Goal: Transaction & Acquisition: Purchase product/service

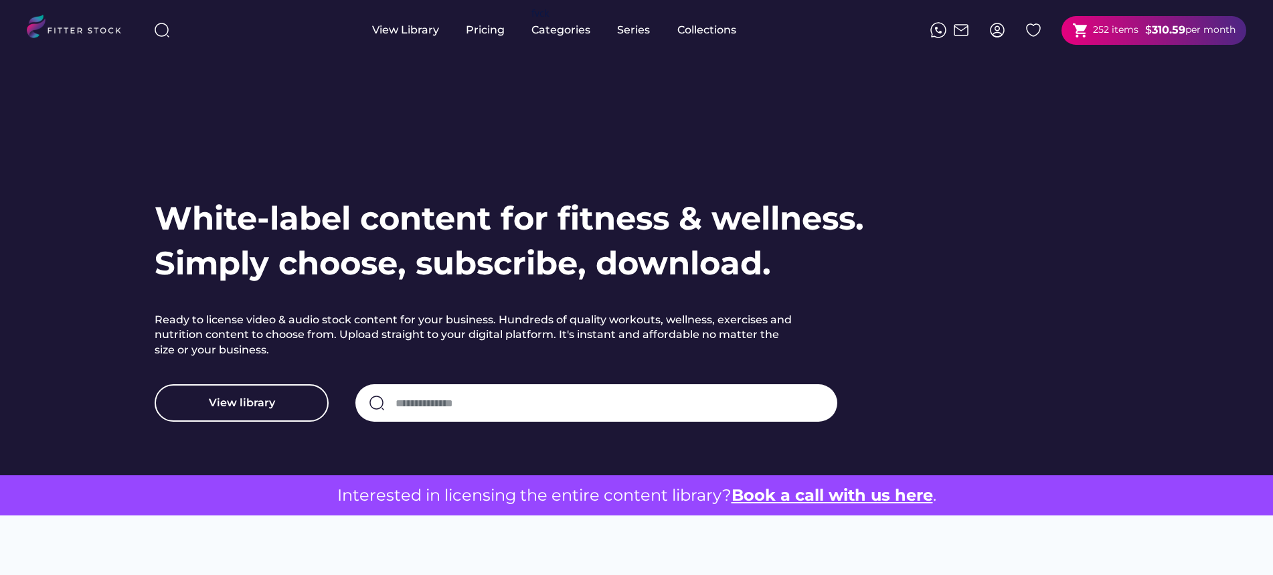
click at [1145, 30] on div "$" at bounding box center [1148, 30] width 7 height 15
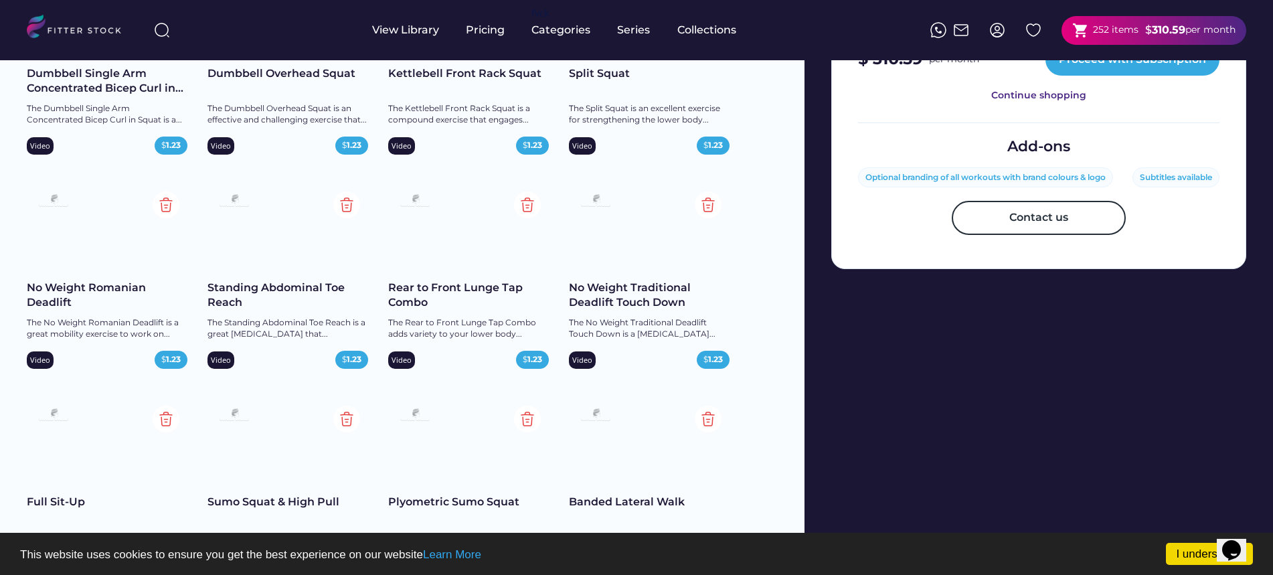
scroll to position [683, 0]
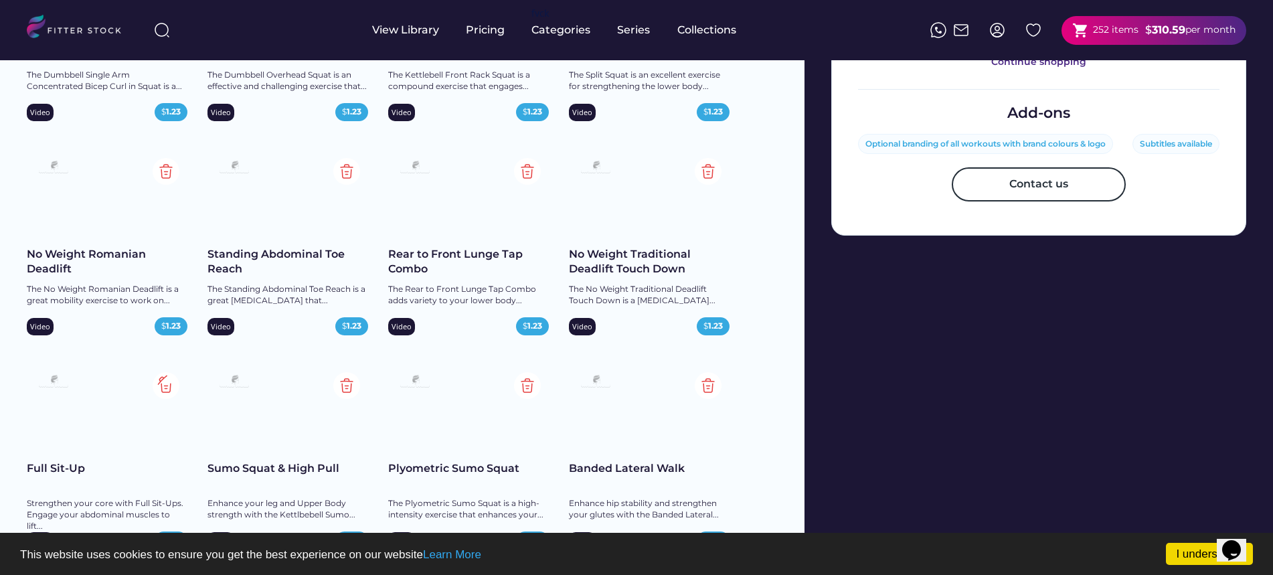
click at [163, 391] on img at bounding box center [166, 385] width 27 height 27
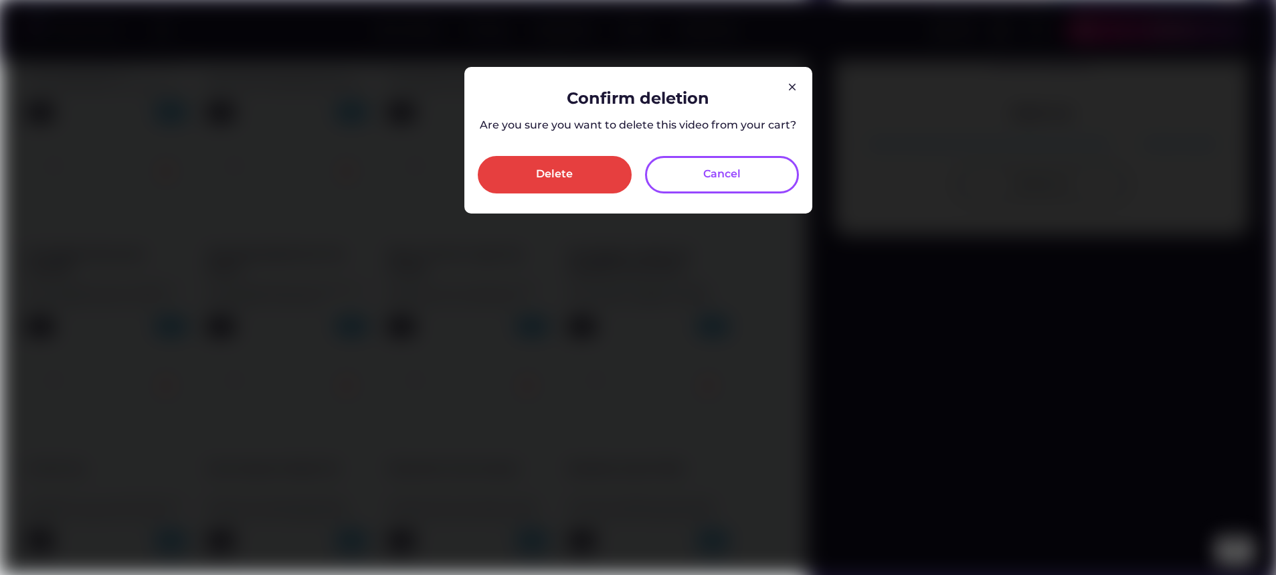
click at [753, 175] on div "Cancel" at bounding box center [722, 174] width 154 height 37
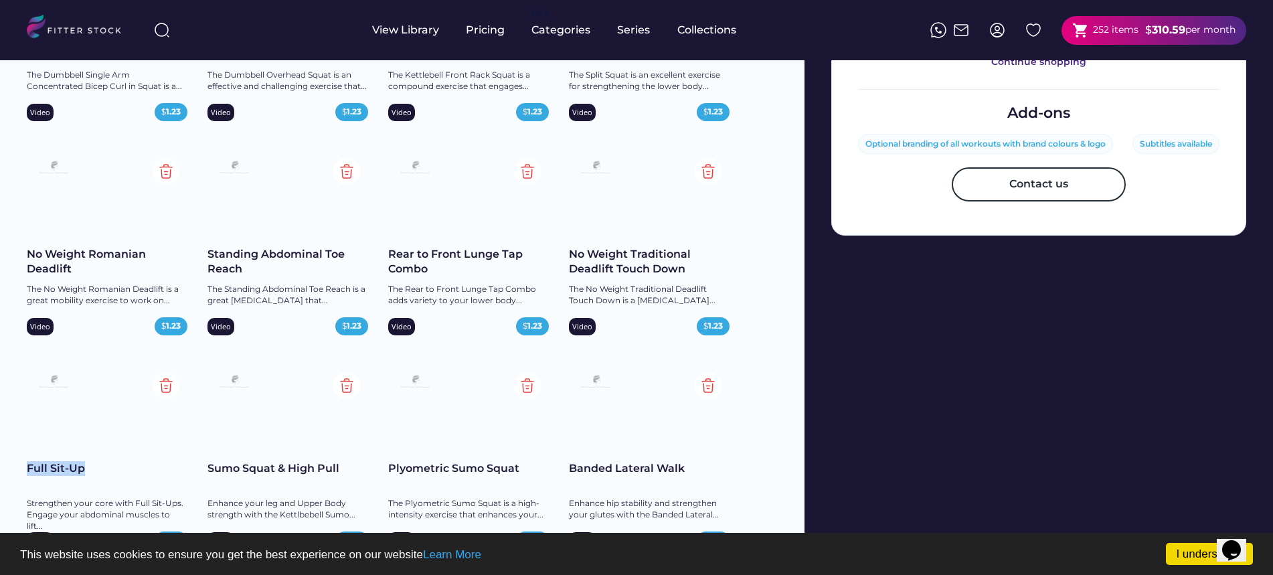
drag, startPoint x: 88, startPoint y: 471, endPoint x: 11, endPoint y: 471, distance: 77.0
copy div "Full Sit-Up"
click at [418, 33] on div "View Library" at bounding box center [405, 30] width 67 height 15
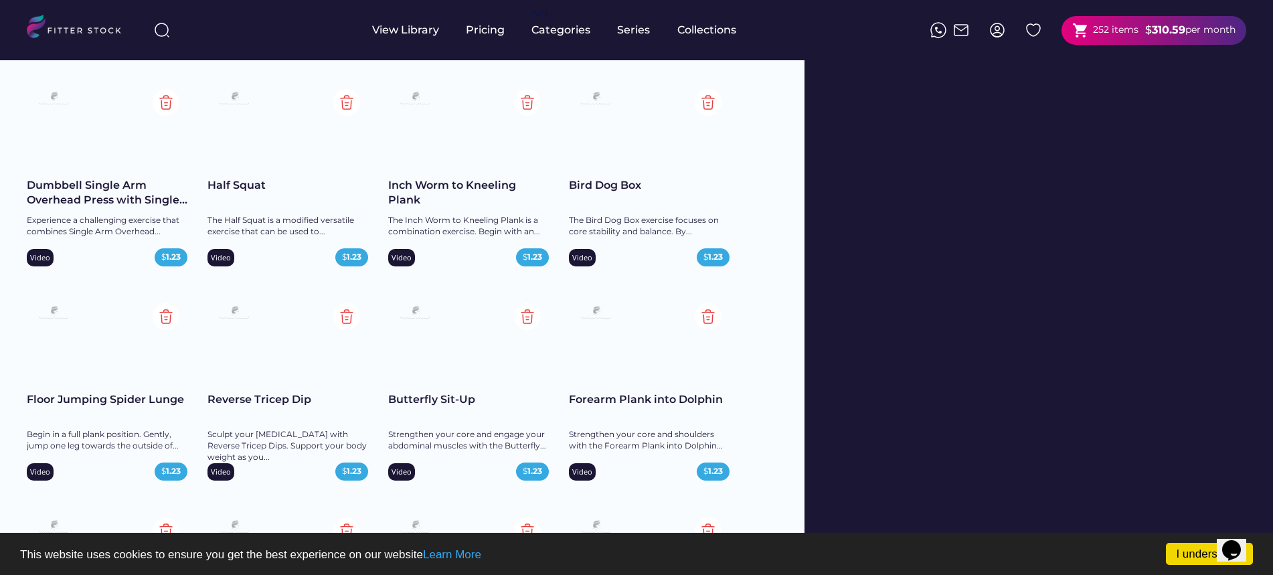
scroll to position [1187, 0]
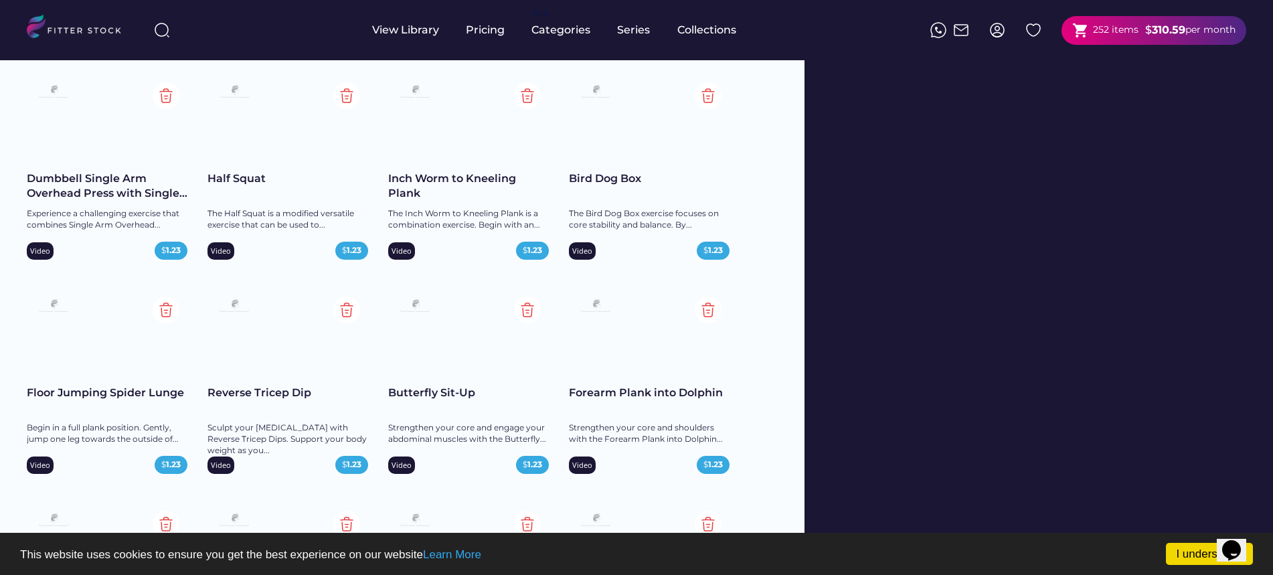
click at [161, 31] on img at bounding box center [162, 30] width 16 height 16
click at [215, 31] on input "input" at bounding box center [264, 30] width 167 height 24
paste input "**********"
type input "**********"
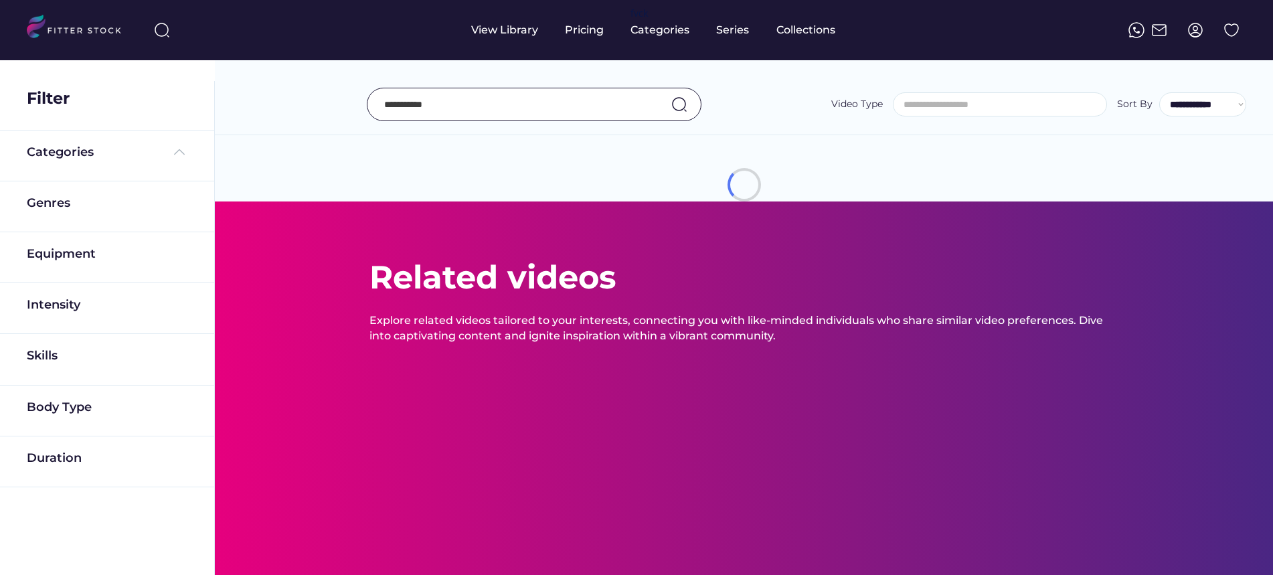
select select
select select "**********"
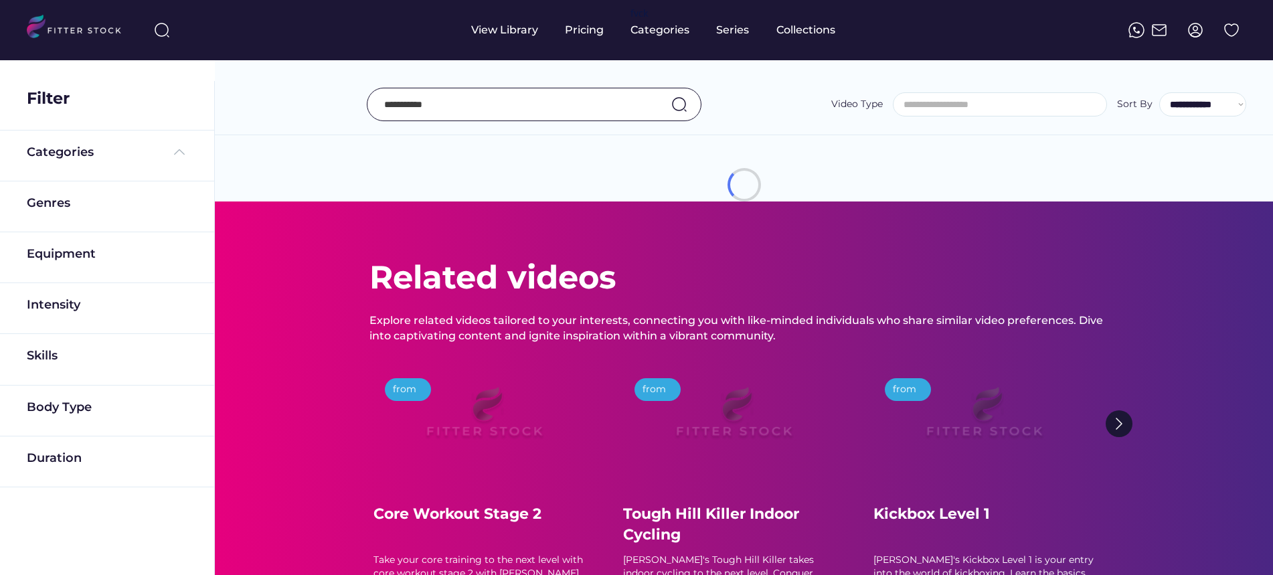
scroll to position [23, 0]
select select "**********"
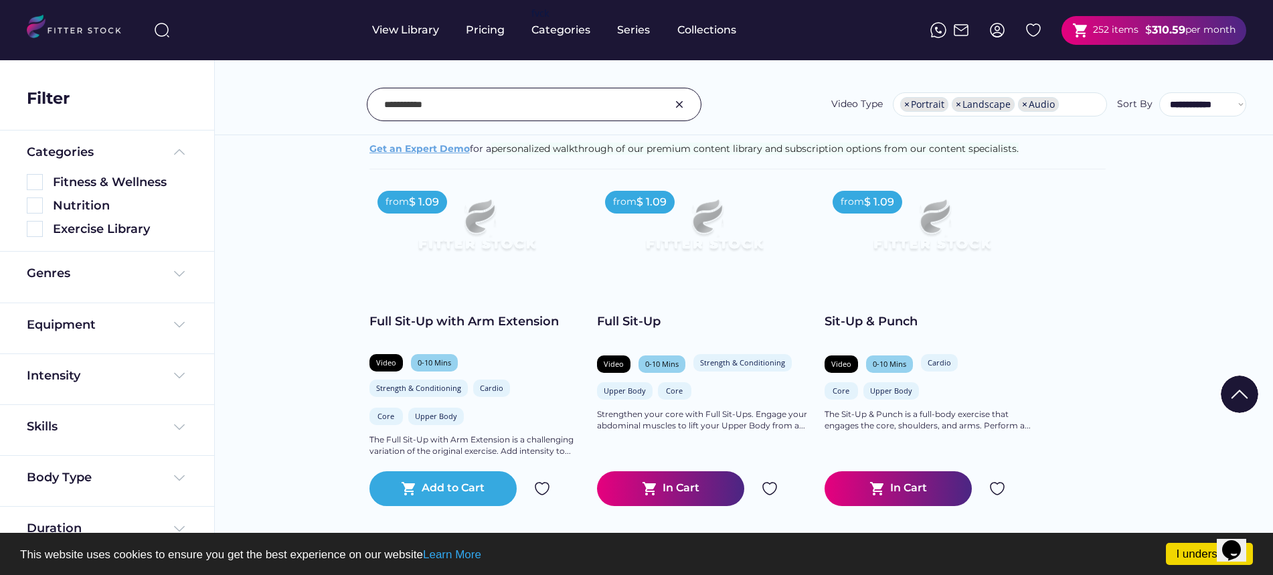
scroll to position [208, 0]
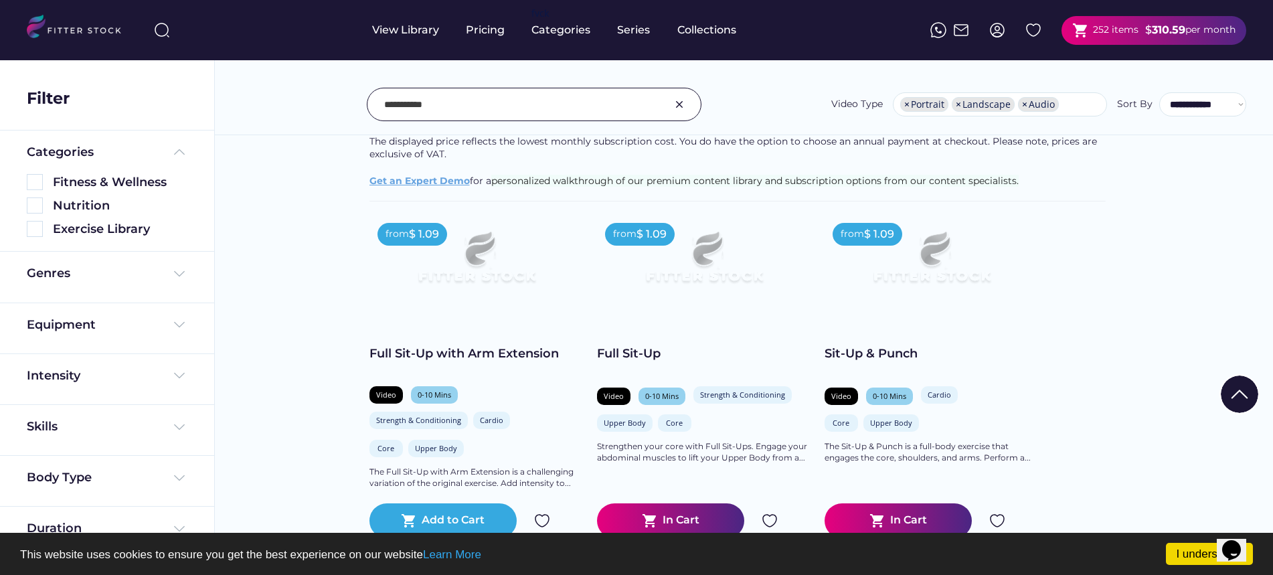
click at [414, 106] on input "input" at bounding box center [517, 104] width 266 height 28
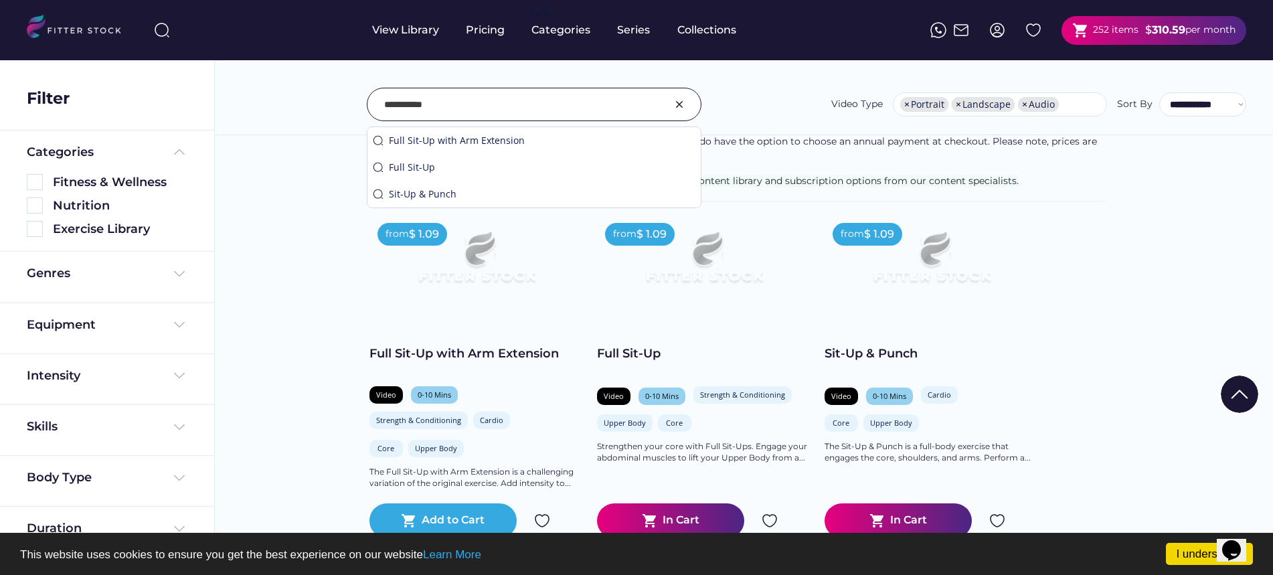
drag, startPoint x: 404, startPoint y: 104, endPoint x: 392, endPoint y: 90, distance: 19.0
click at [392, 90] on input "input" at bounding box center [517, 104] width 266 height 28
type input "******"
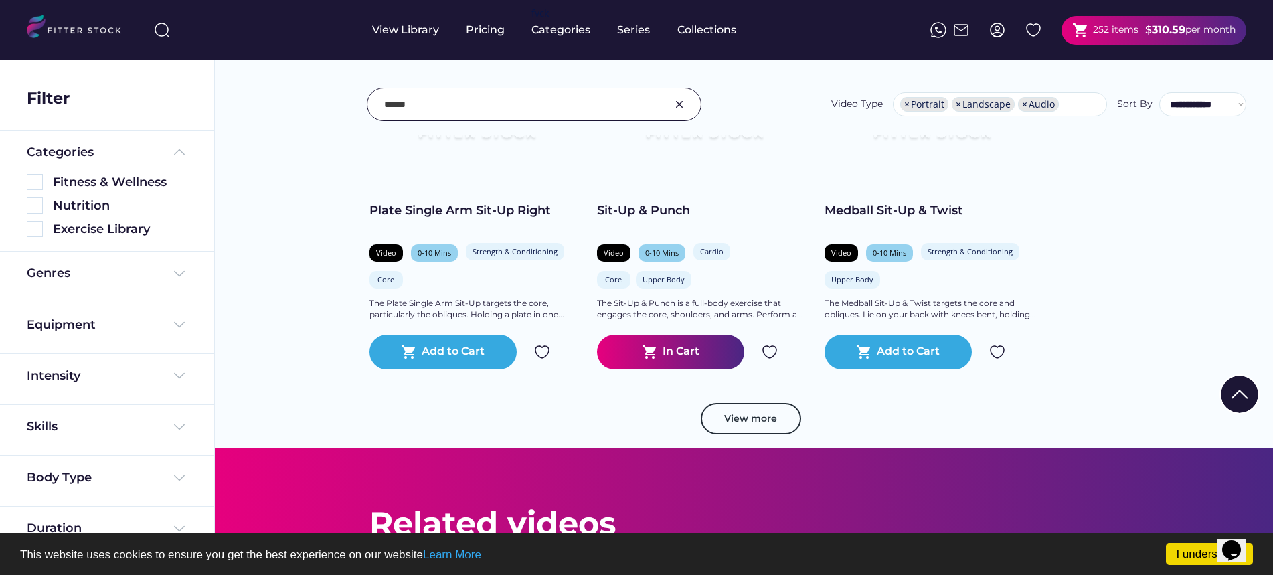
scroll to position [2366, 0]
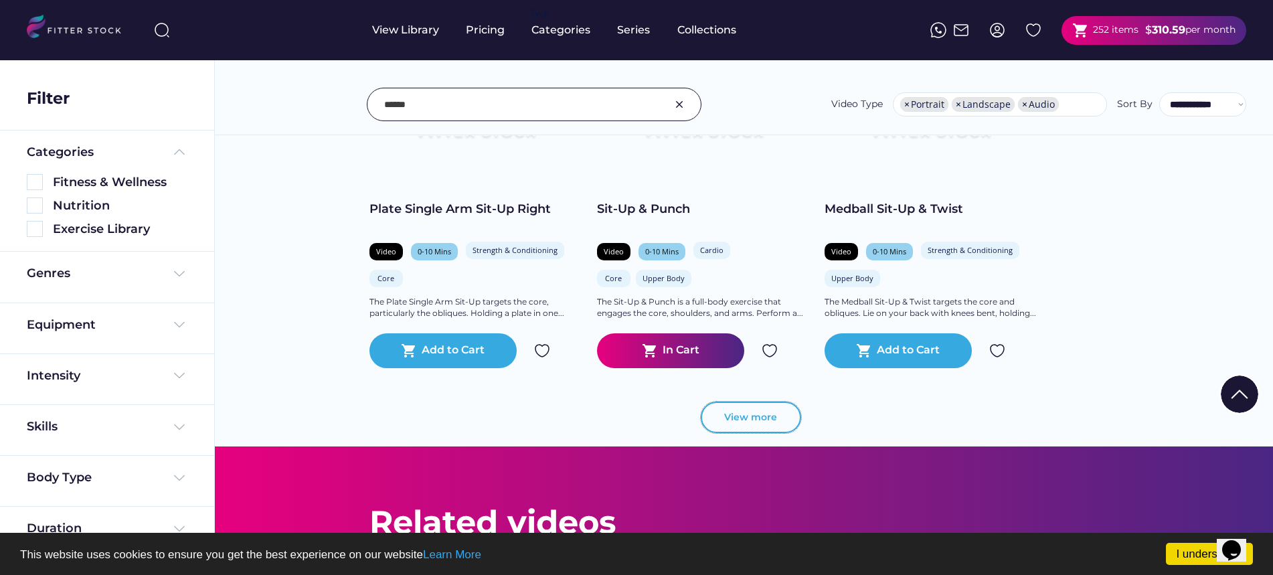
click at [774, 424] on button "View more" at bounding box center [751, 418] width 100 height 32
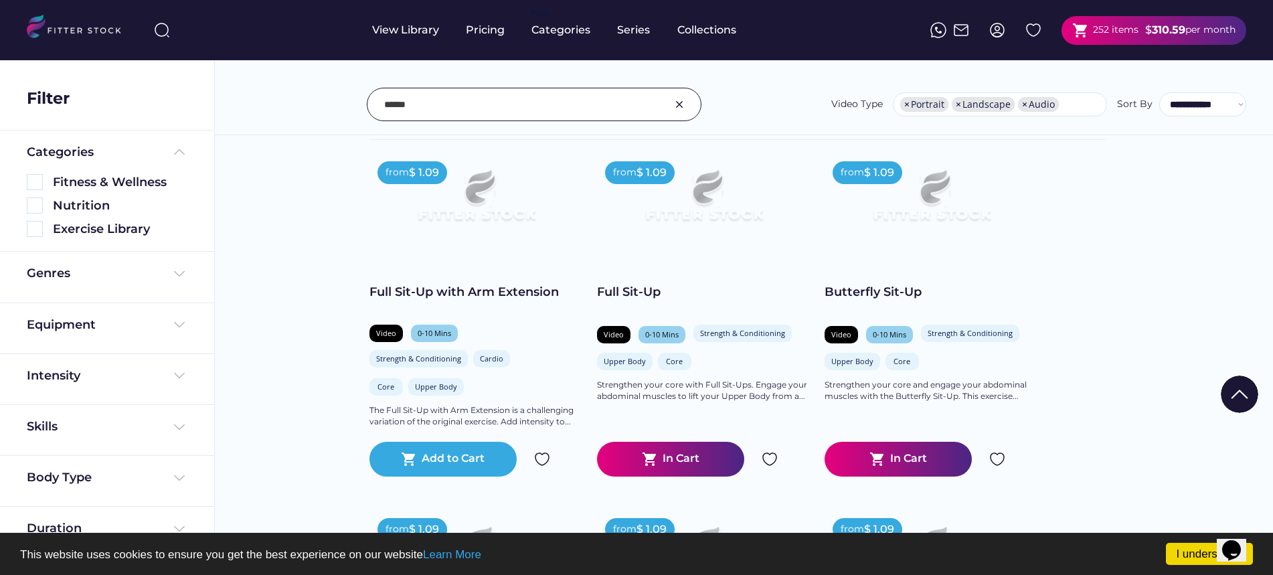
scroll to position [266, 0]
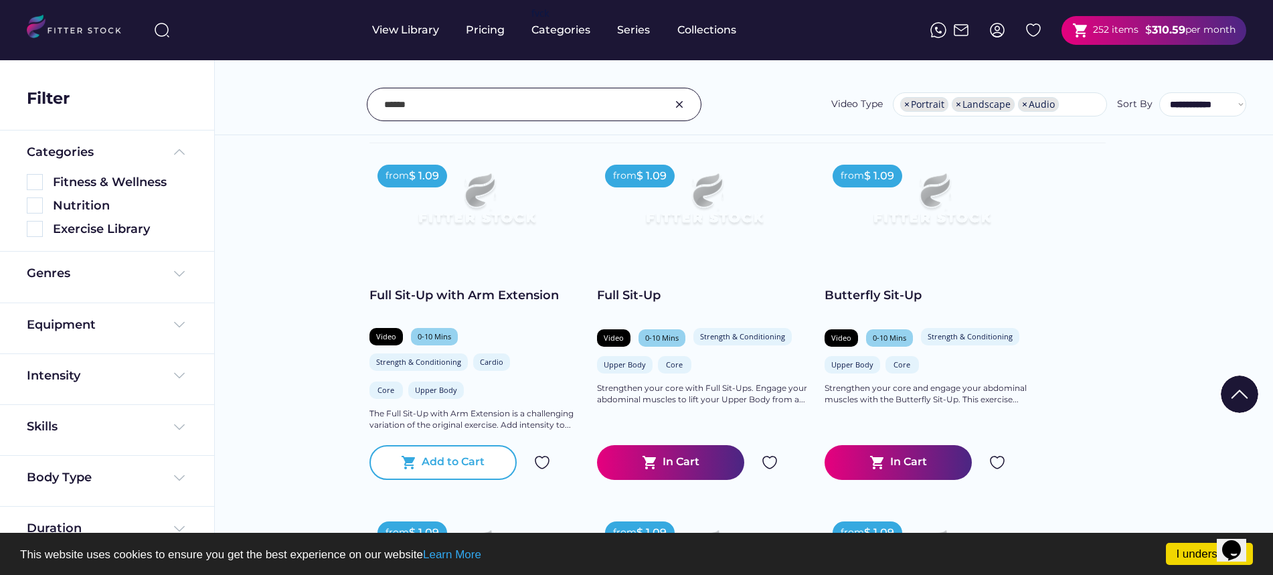
click at [483, 464] on div "Add to Cart" at bounding box center [453, 462] width 63 height 16
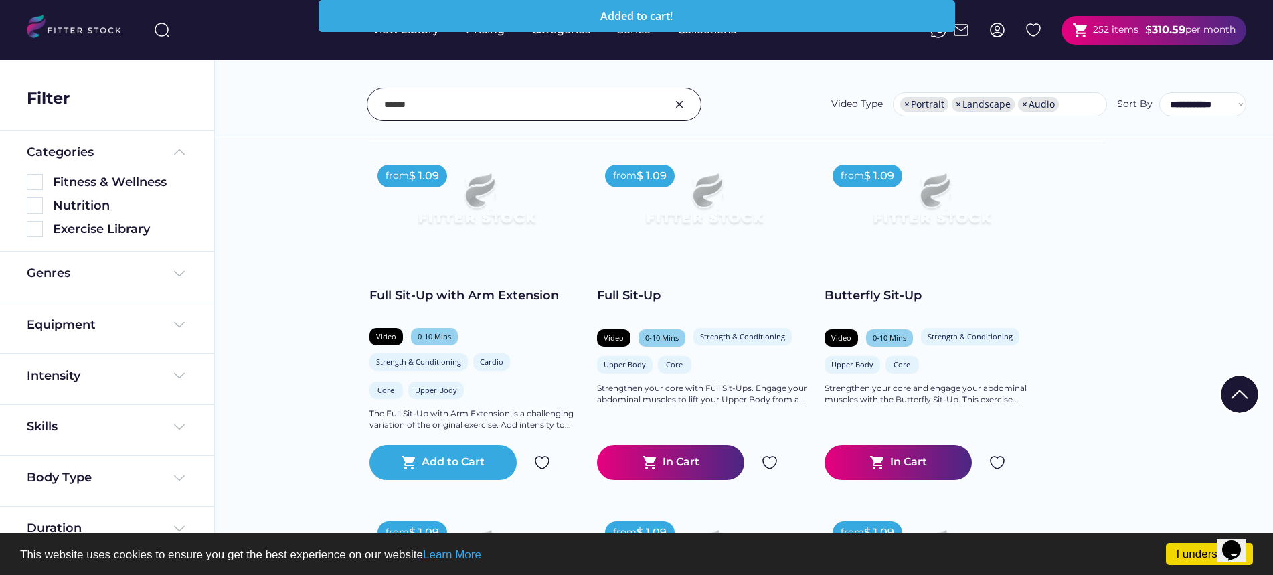
click at [715, 462] on div "shopping_cart In Cart" at bounding box center [670, 462] width 147 height 35
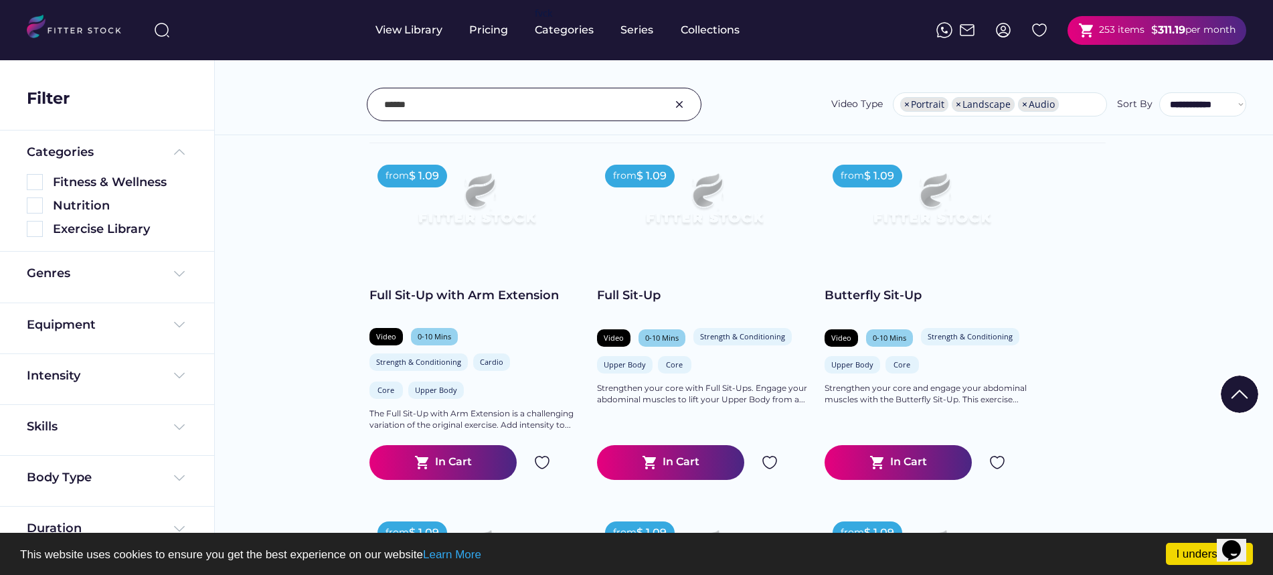
click at [658, 309] on body "I understand! This website uses cookies to ensure you get the best experience o…" at bounding box center [636, 21] width 1273 height 575
click at [1107, 35] on div "253 items" at bounding box center [1122, 29] width 46 height 13
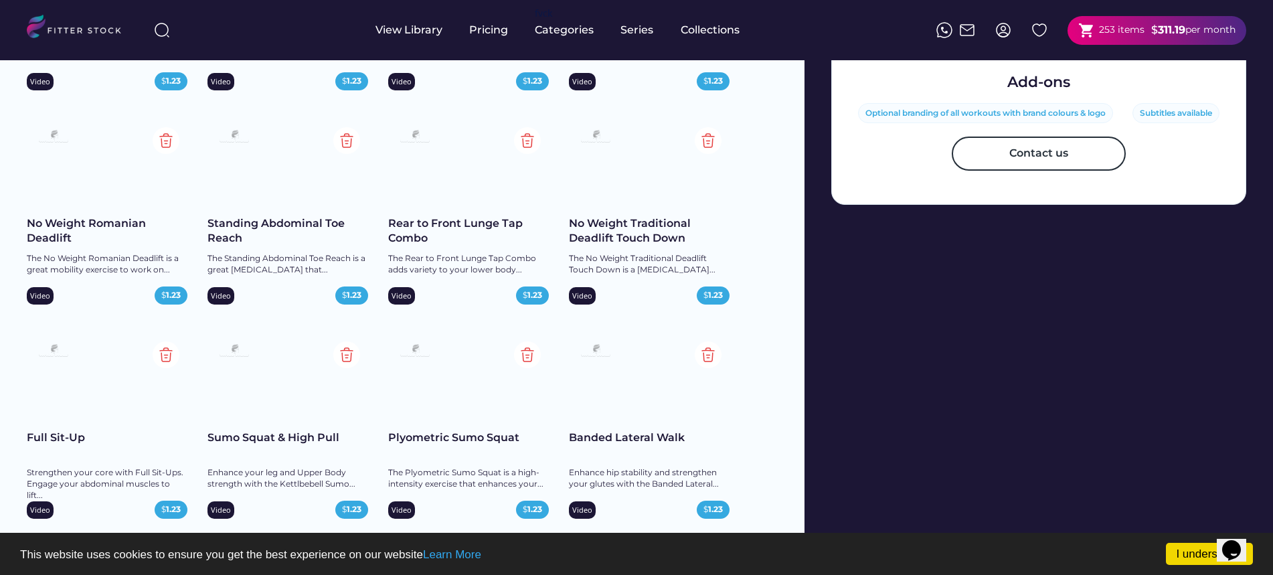
scroll to position [716, 0]
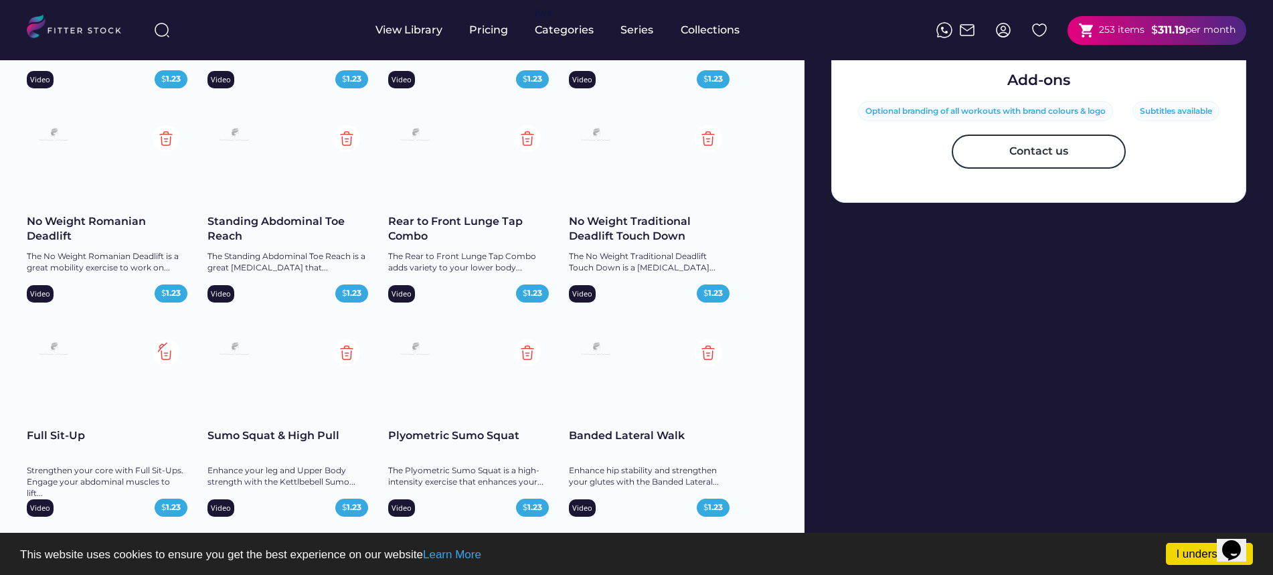
click at [169, 350] on img at bounding box center [166, 352] width 27 height 27
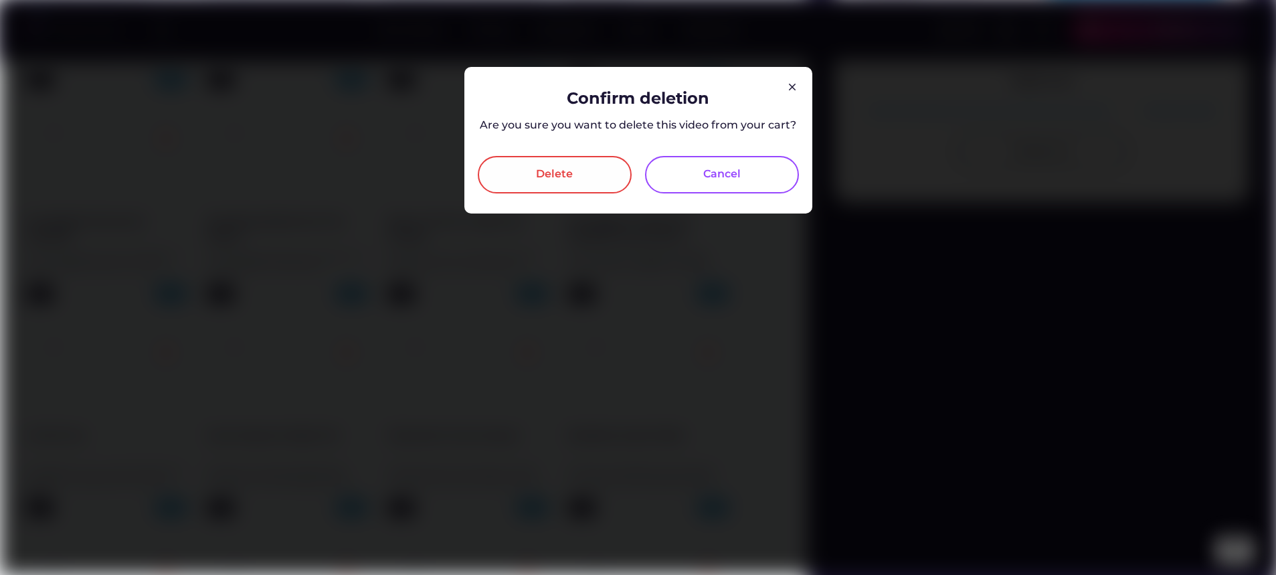
click at [604, 189] on div "Delete" at bounding box center [555, 174] width 154 height 37
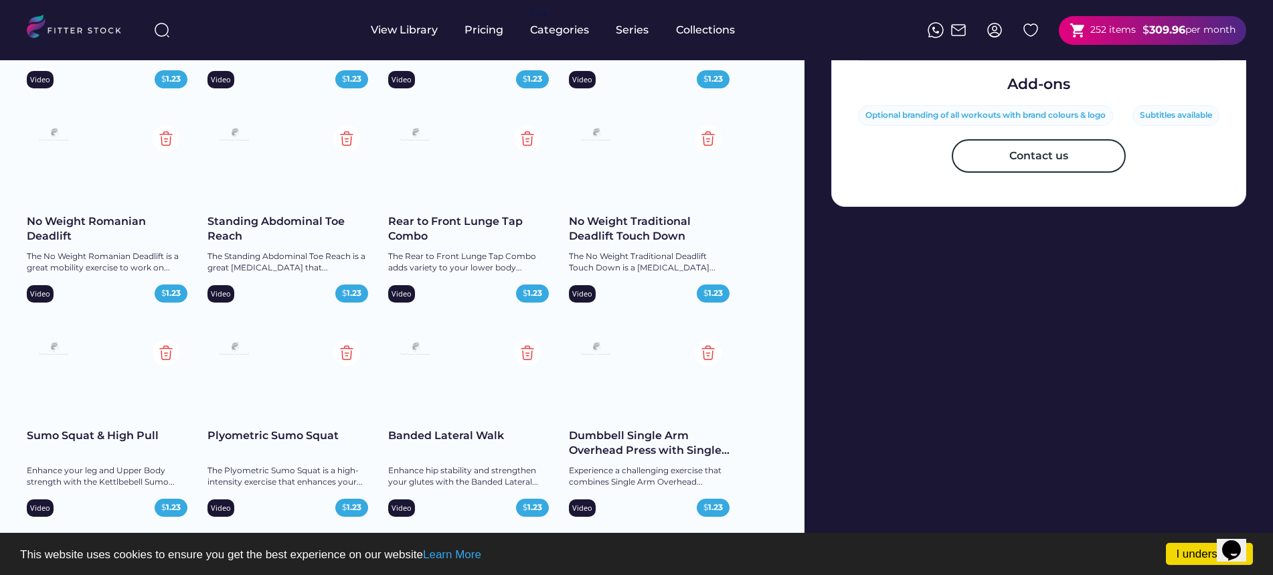
scroll to position [1292, 0]
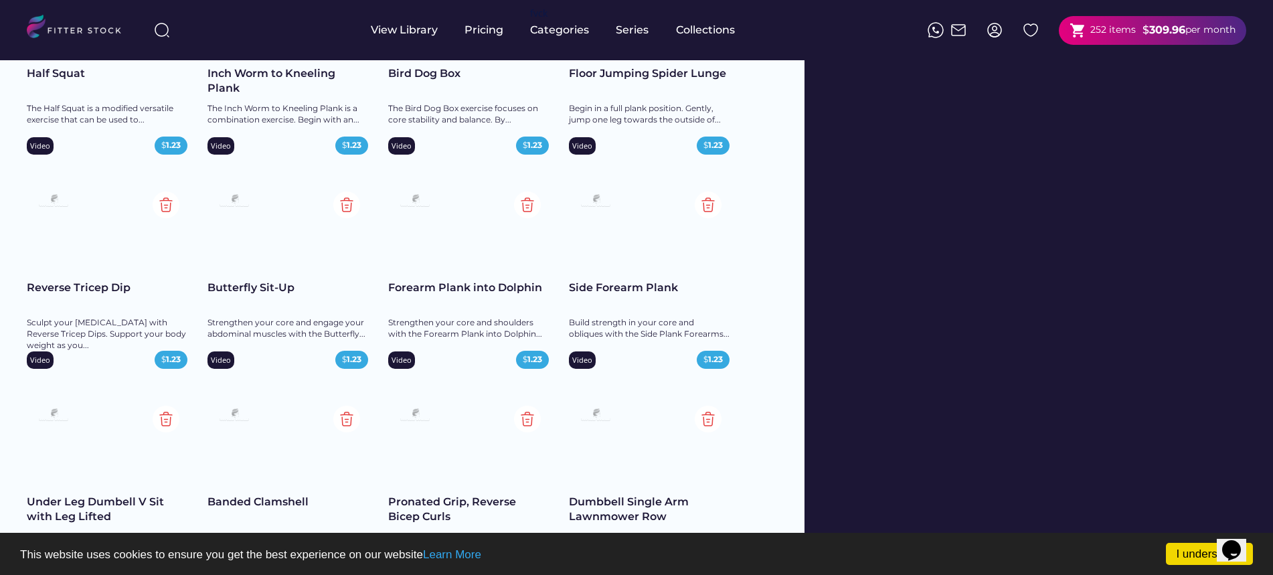
click at [1093, 37] on div "shopping_cart 252 items" at bounding box center [1103, 30] width 66 height 17
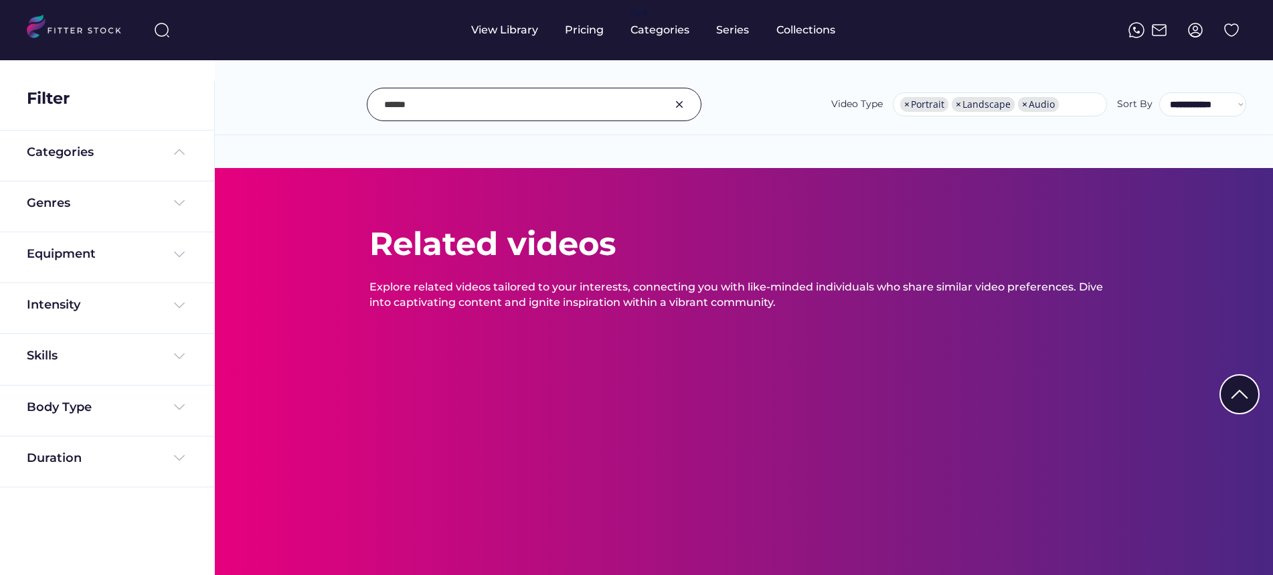
select select "**********"
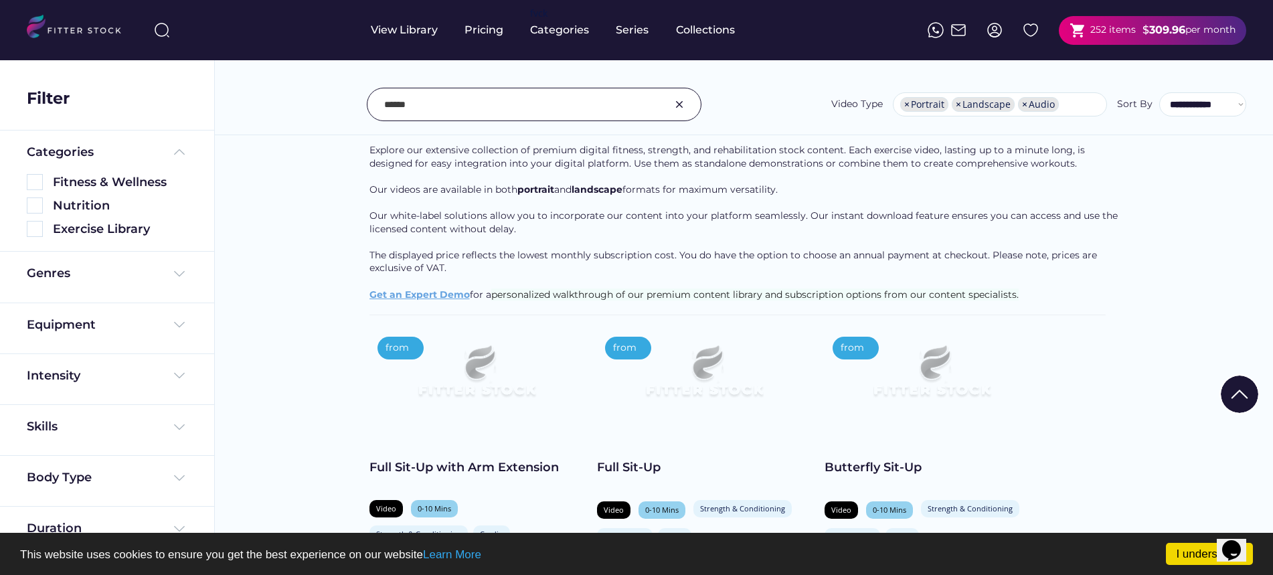
scroll to position [96, 0]
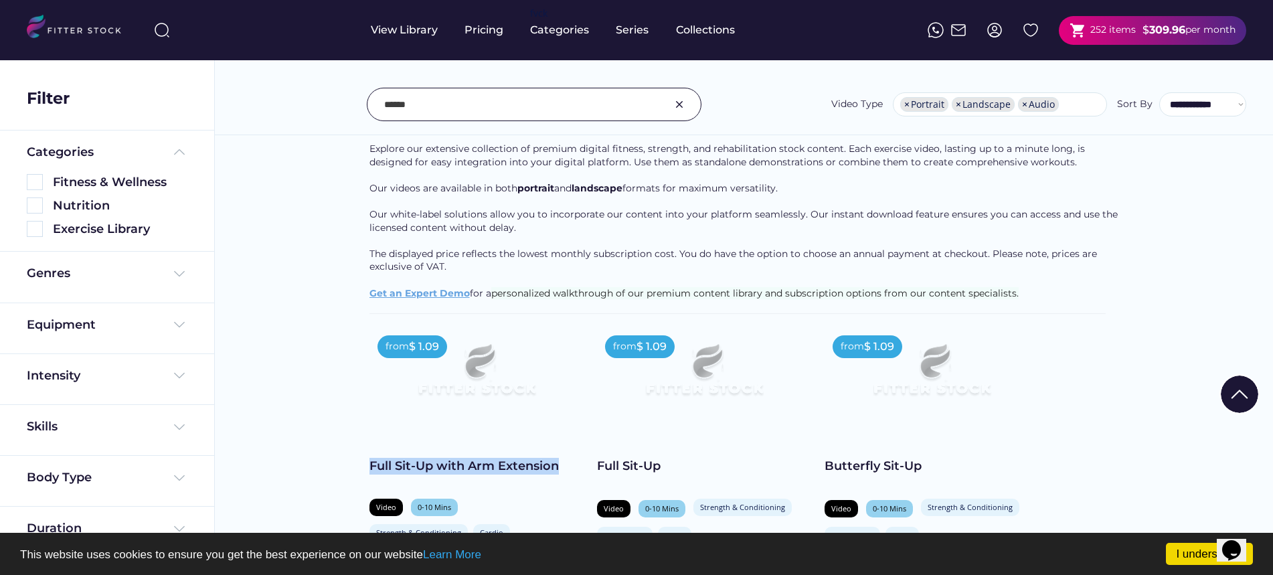
drag, startPoint x: 360, startPoint y: 464, endPoint x: 556, endPoint y: 477, distance: 195.9
copy div "Full Sit-Up with Arm Extension"
click at [1135, 33] on div "shopping_cart 252 items $ 309.96 per month" at bounding box center [1152, 30] width 187 height 29
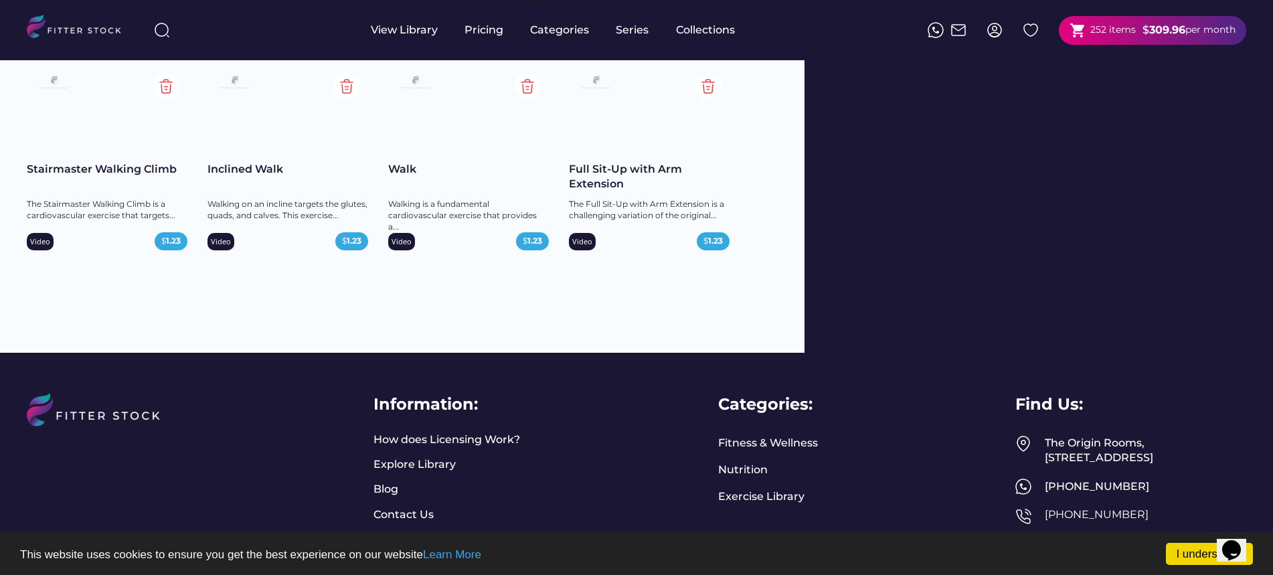
scroll to position [13403, 0]
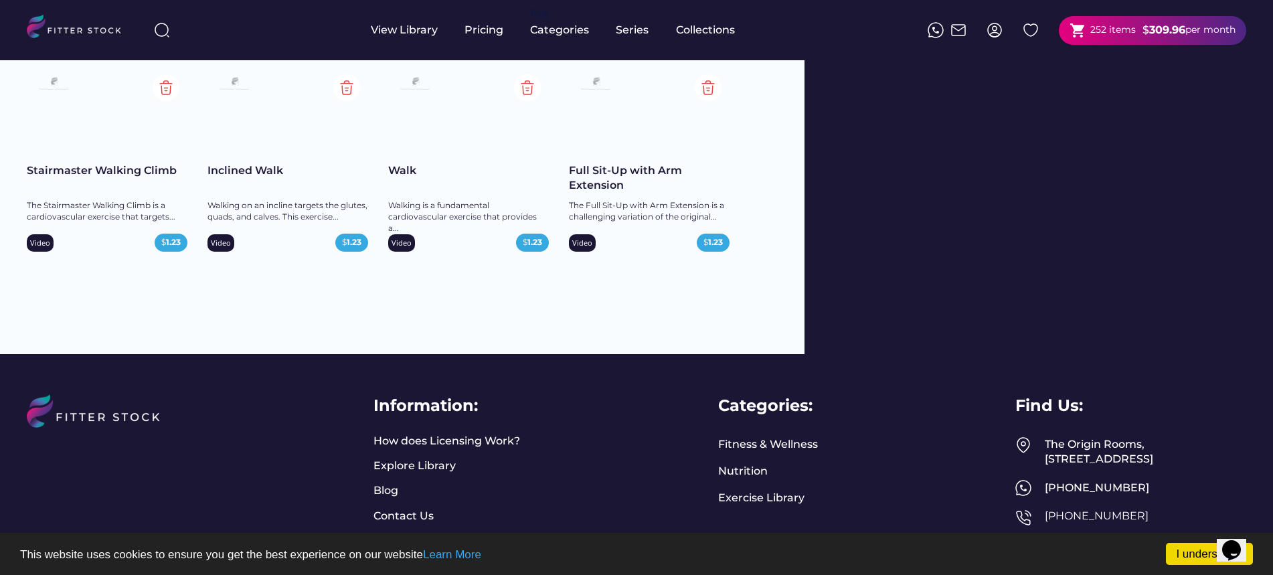
click at [86, 35] on img at bounding box center [80, 28] width 106 height 27
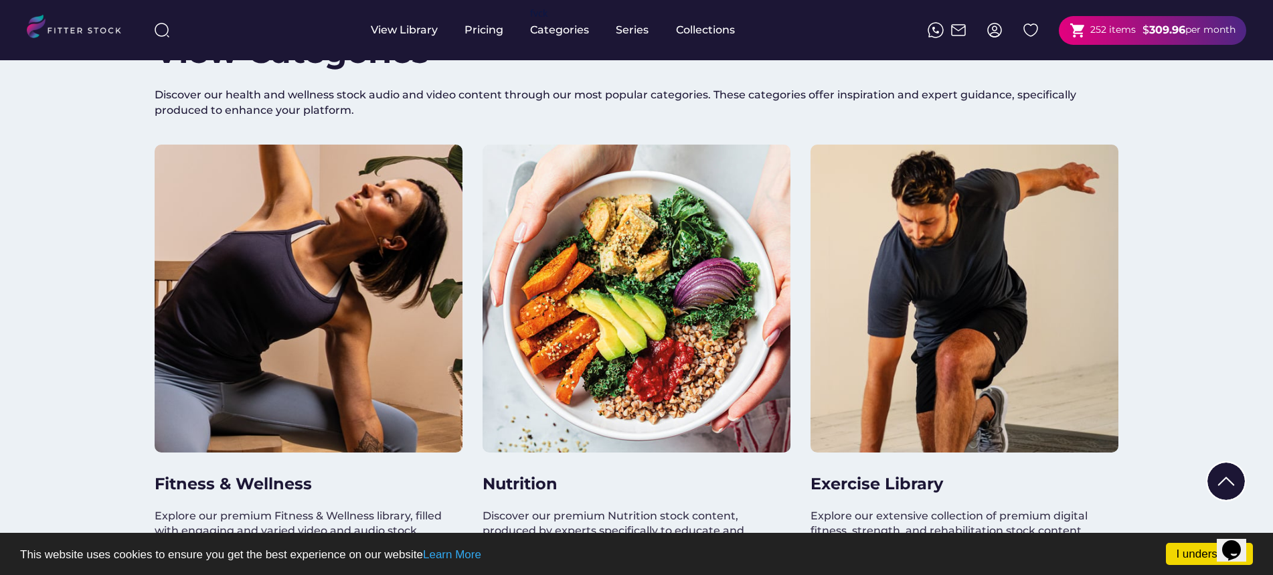
scroll to position [1053, 0]
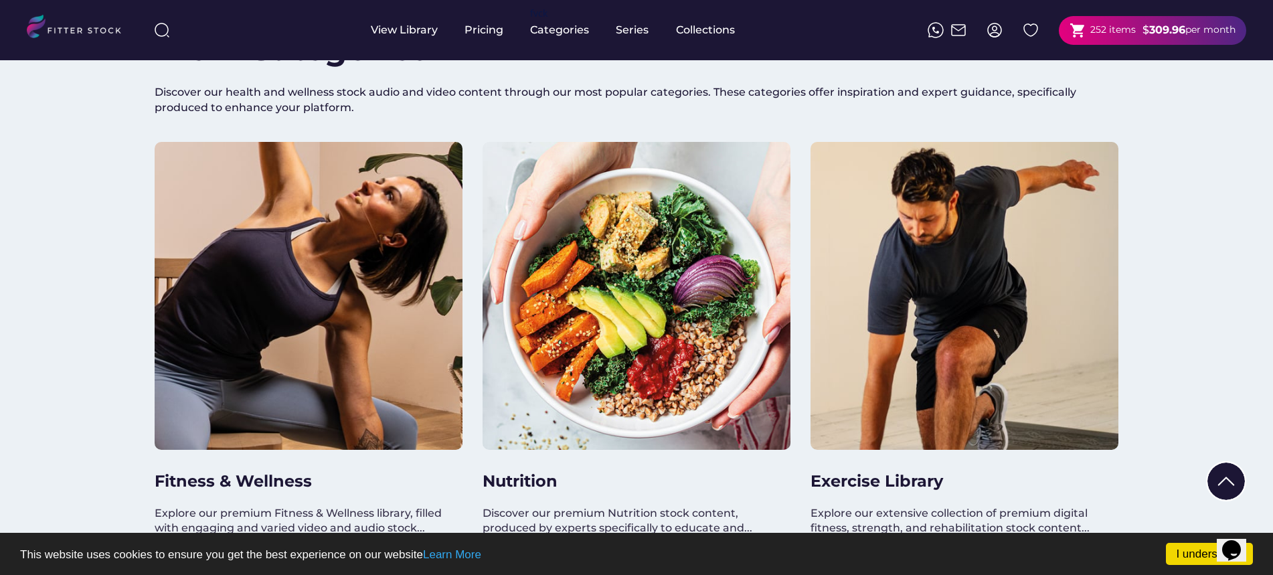
click at [582, 368] on div at bounding box center [637, 296] width 308 height 308
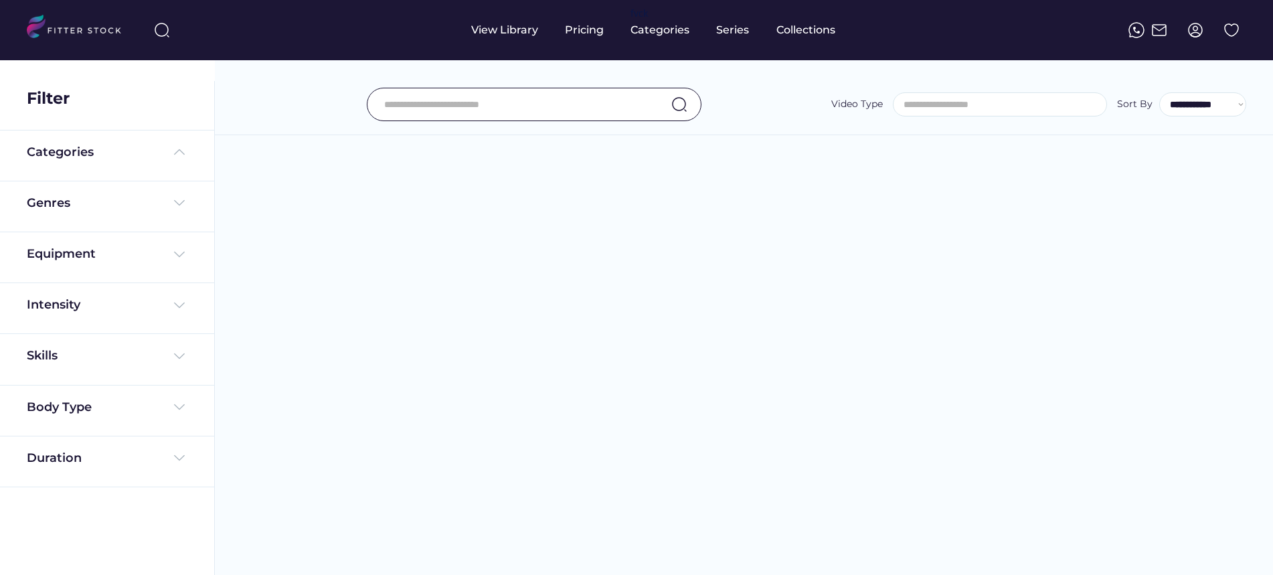
select select
select select "**********"
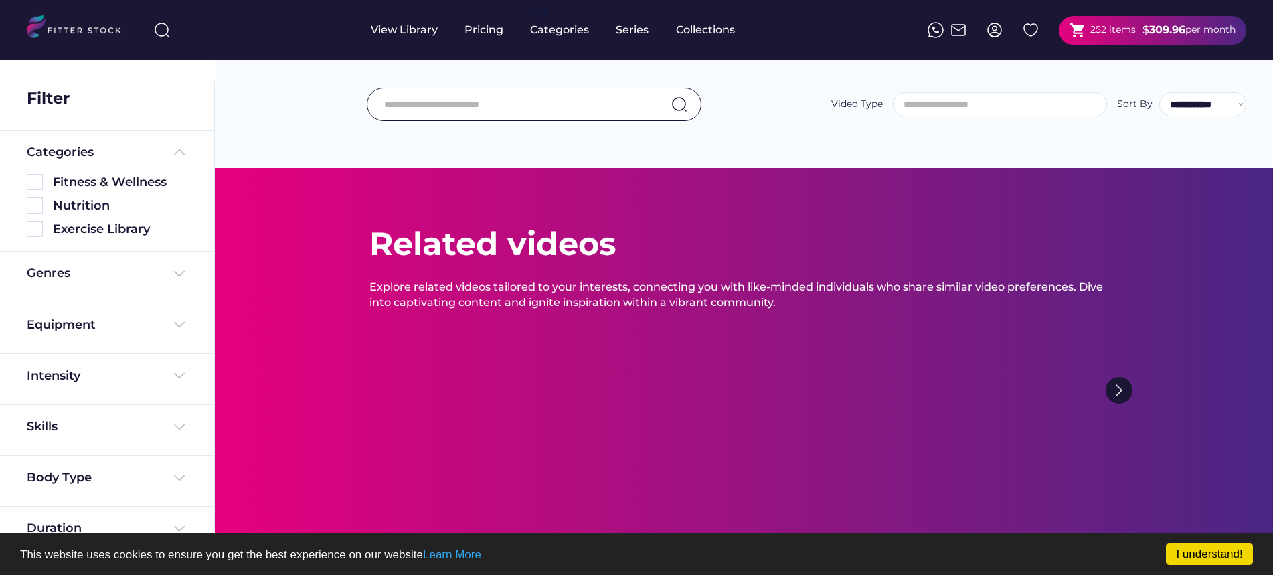
type input "******"
select select "**********"
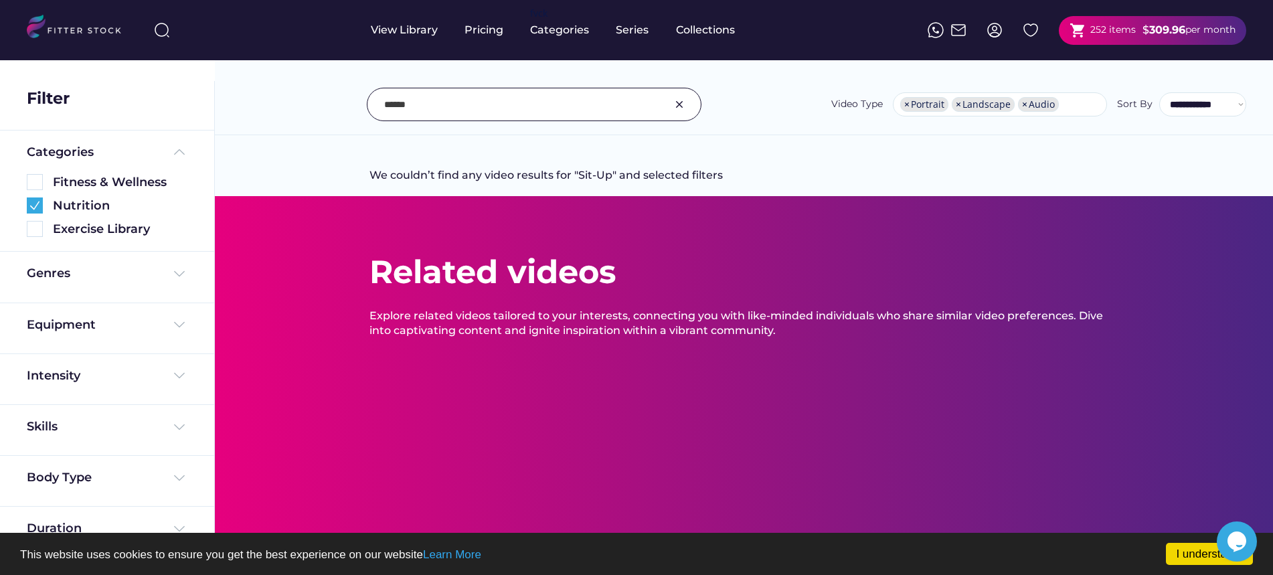
click at [678, 100] on img at bounding box center [679, 104] width 16 height 16
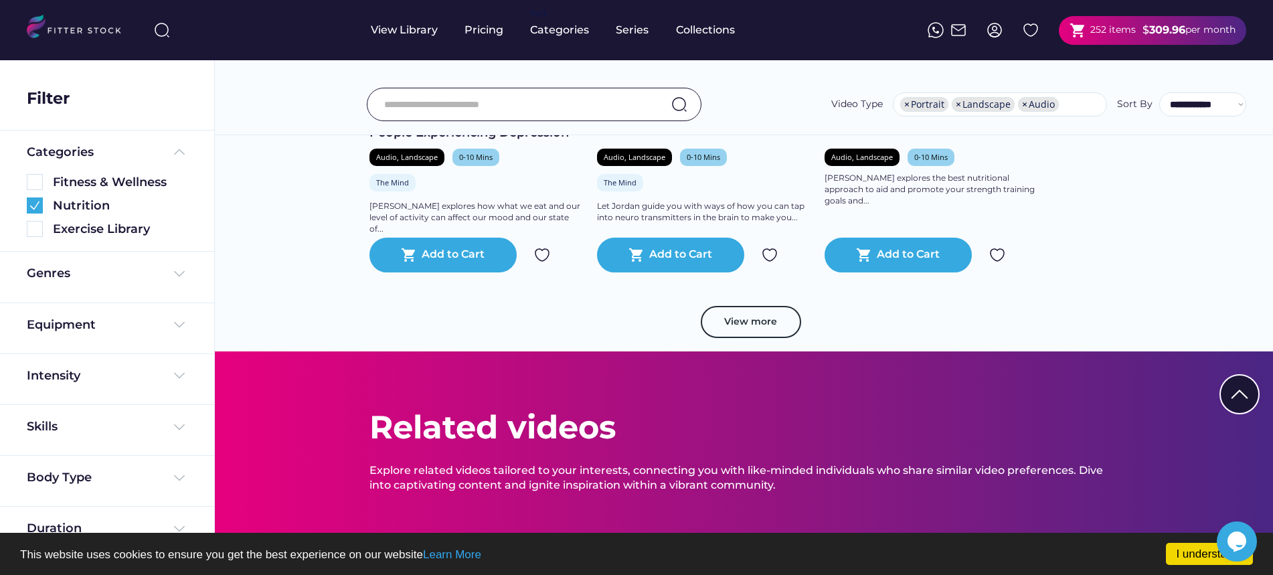
scroll to position [2254, 0]
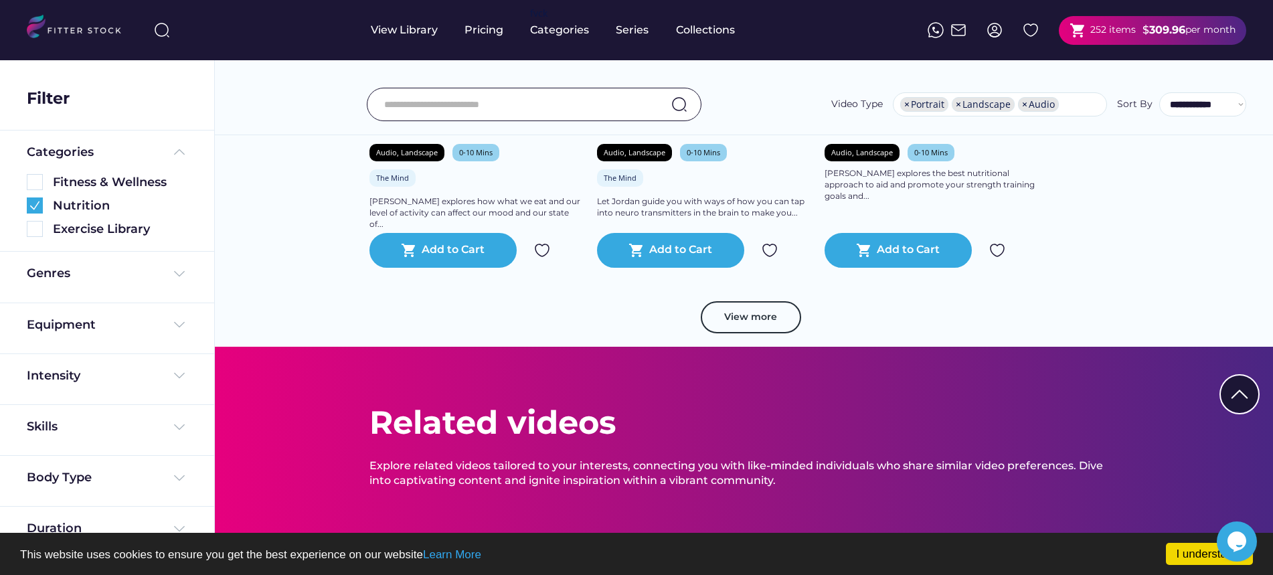
click at [742, 347] on div "View more" at bounding box center [744, 324] width 750 height 46
click at [746, 333] on button "View more" at bounding box center [751, 317] width 100 height 32
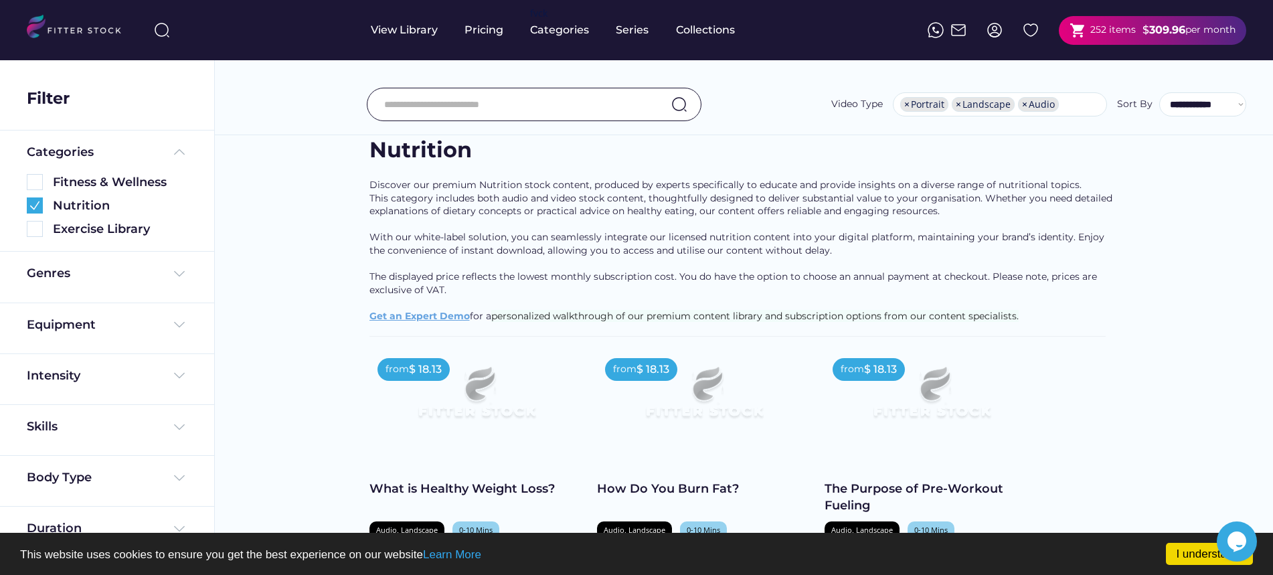
scroll to position [0, 0]
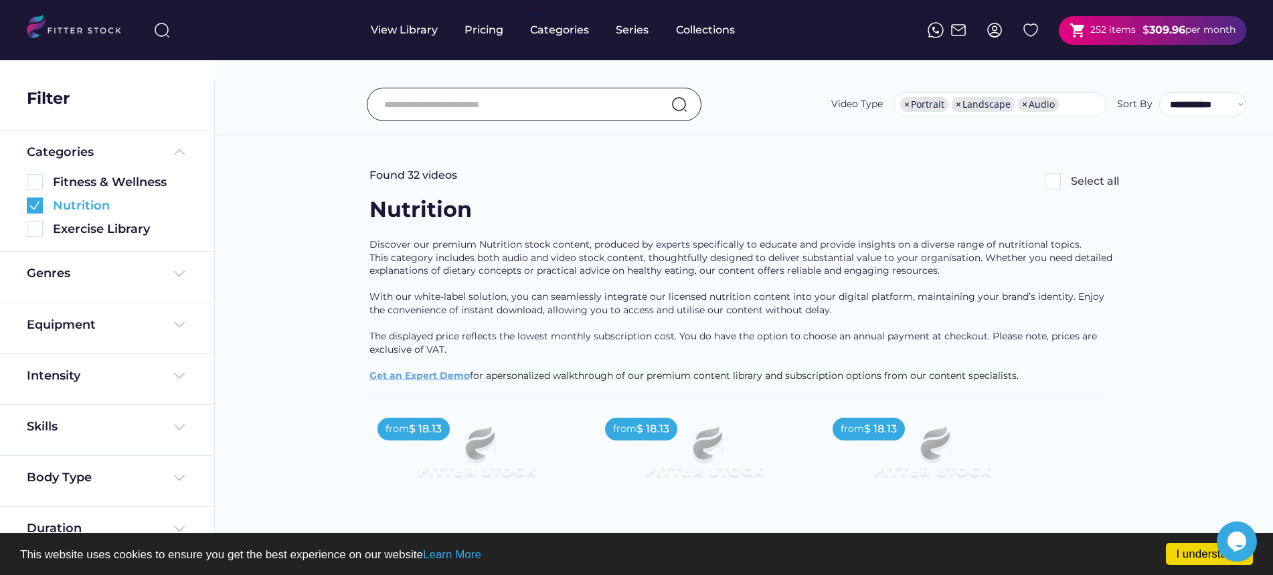
click at [35, 208] on img at bounding box center [35, 205] width 16 height 16
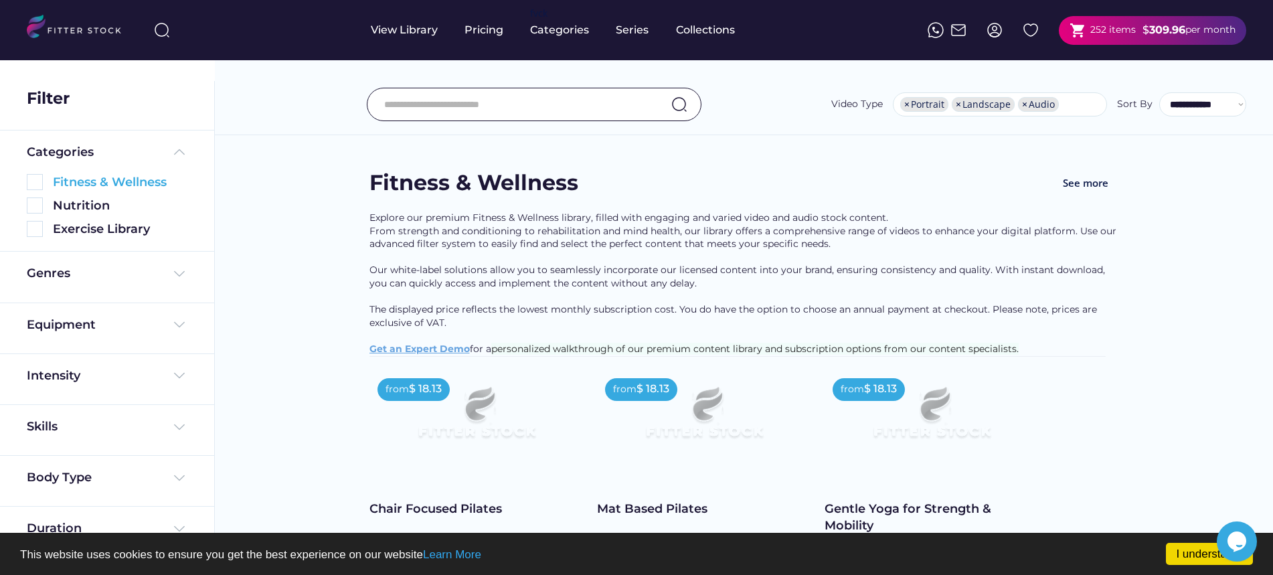
click at [33, 182] on img at bounding box center [35, 182] width 16 height 16
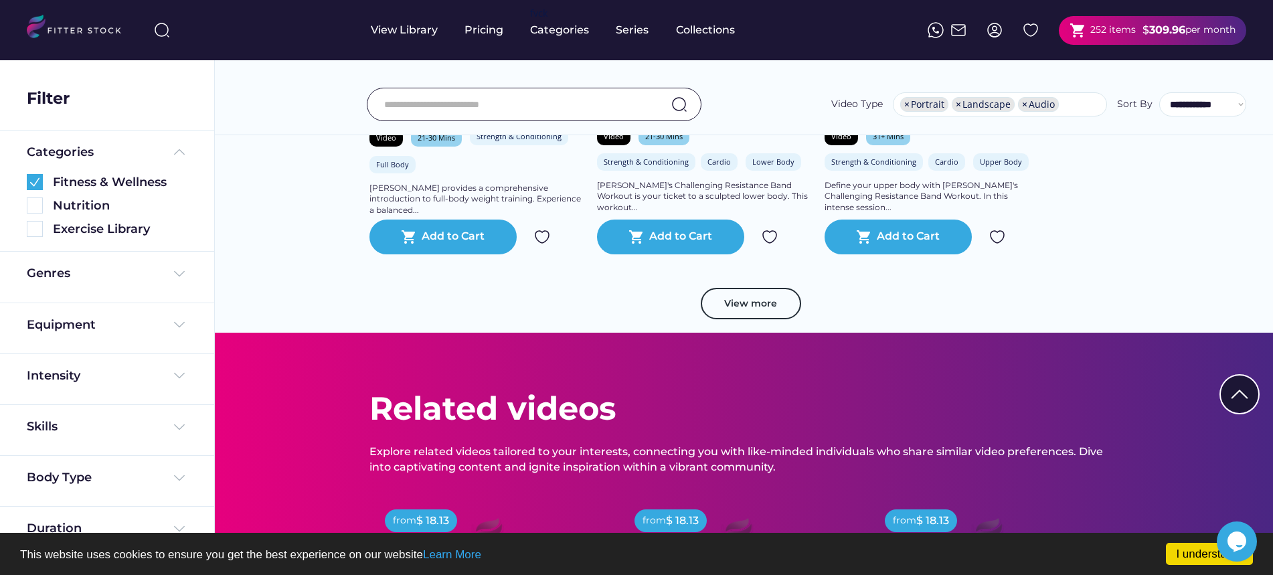
scroll to position [2578, 0]
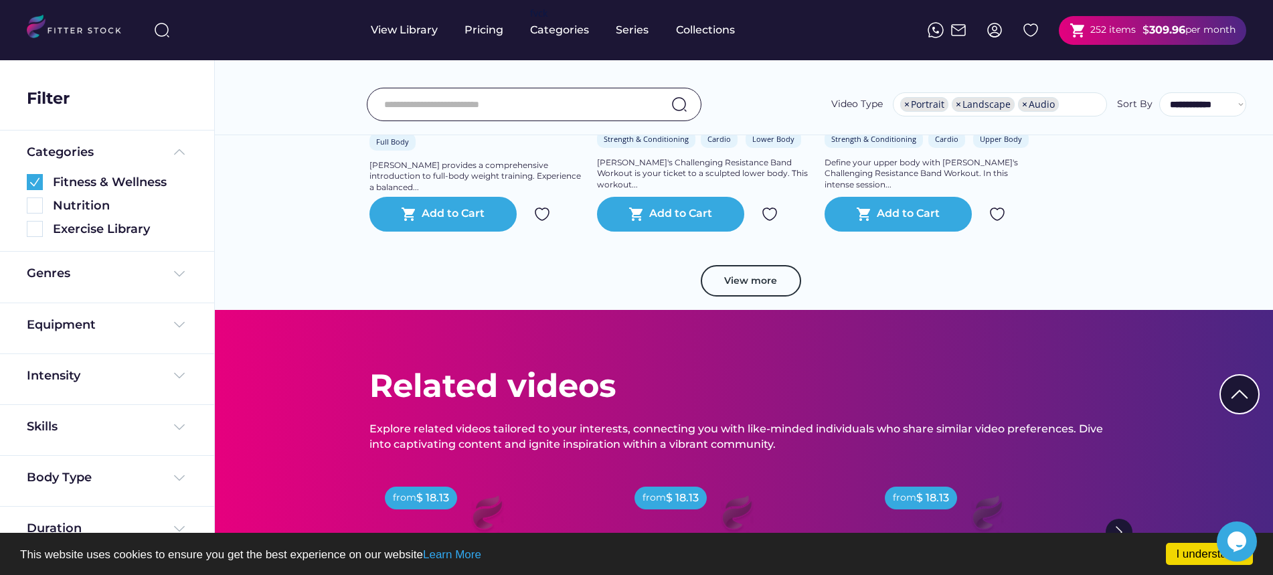
click at [750, 311] on div "View more" at bounding box center [744, 288] width 750 height 46
click at [748, 297] on button "View more" at bounding box center [751, 281] width 100 height 32
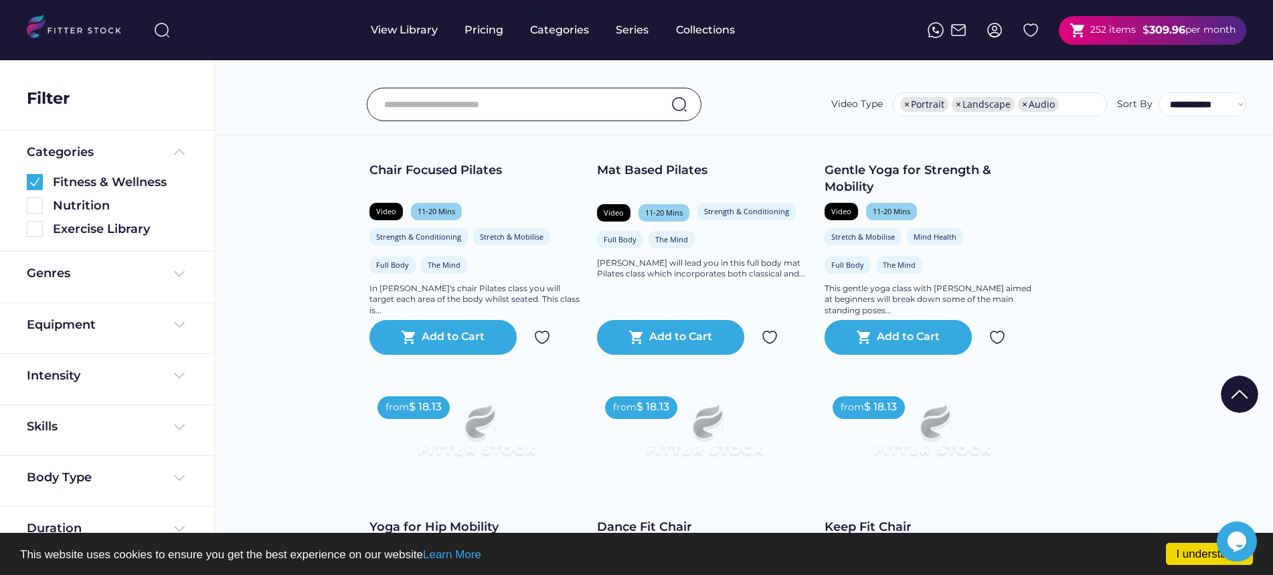
scroll to position [370, 0]
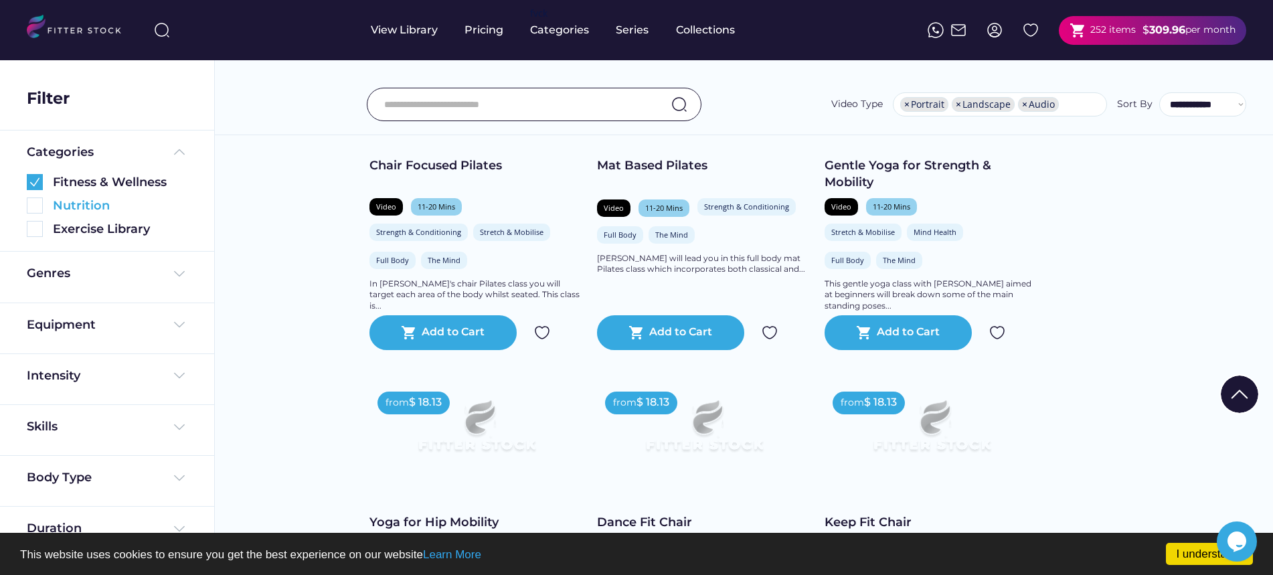
click at [40, 203] on img at bounding box center [35, 205] width 16 height 16
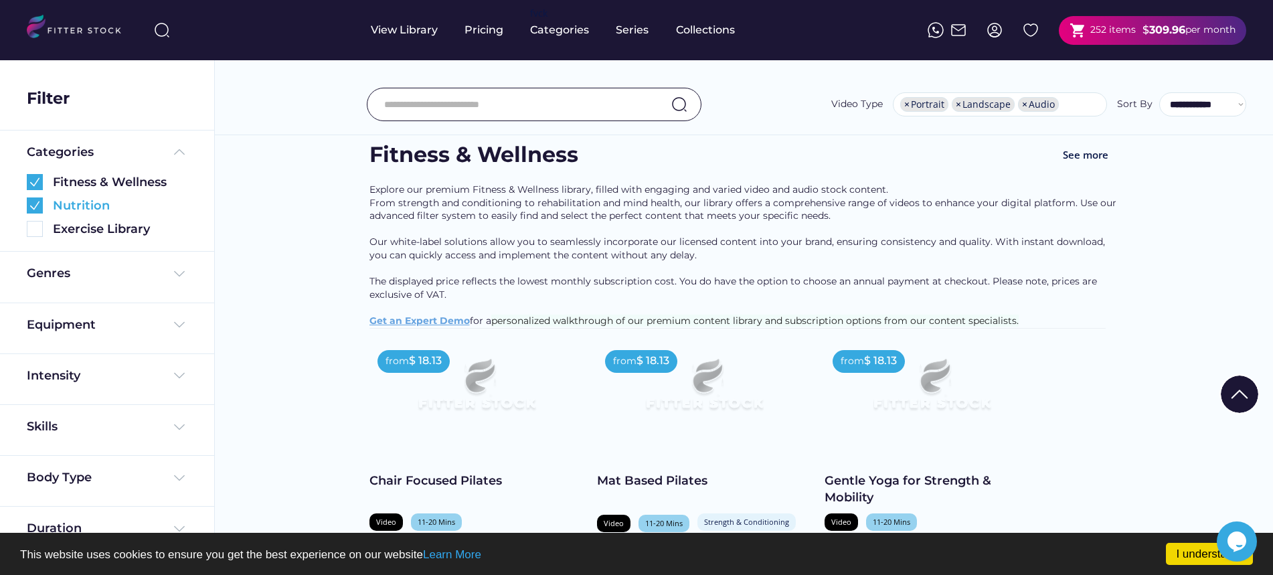
scroll to position [3, 0]
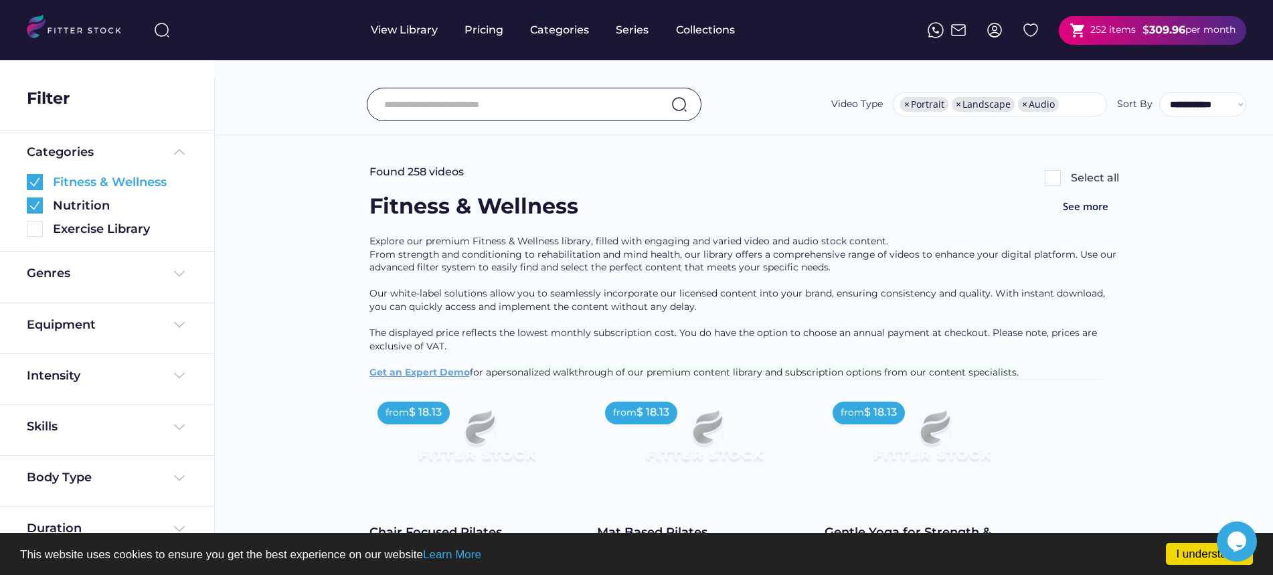
click at [36, 181] on img at bounding box center [35, 182] width 16 height 16
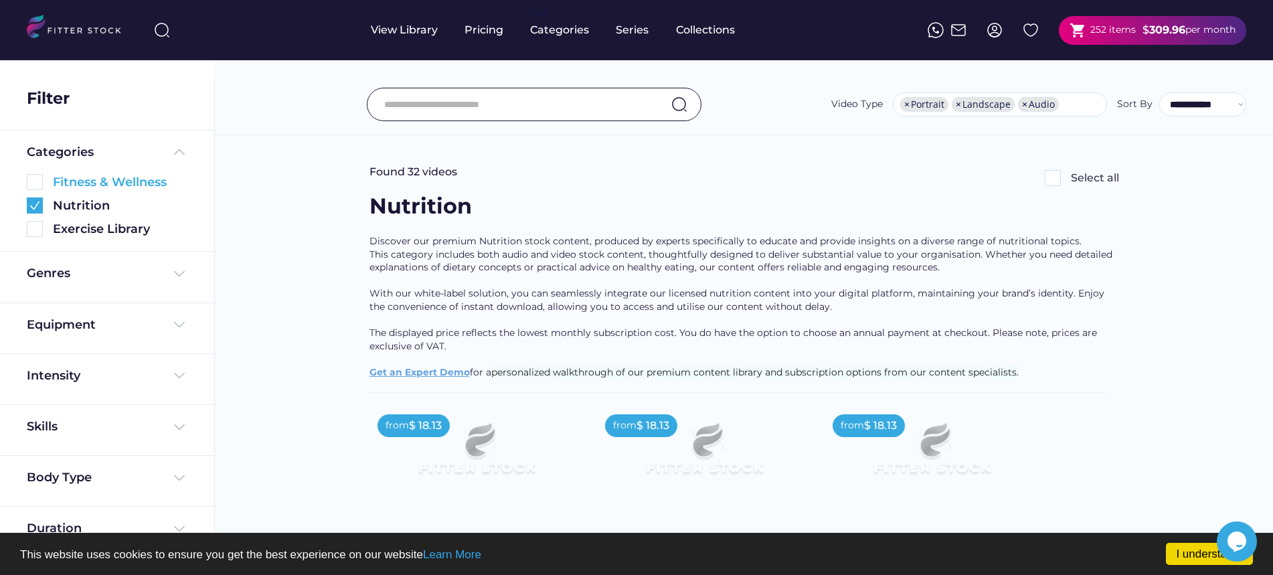
scroll to position [0, 0]
